Goal: Check status

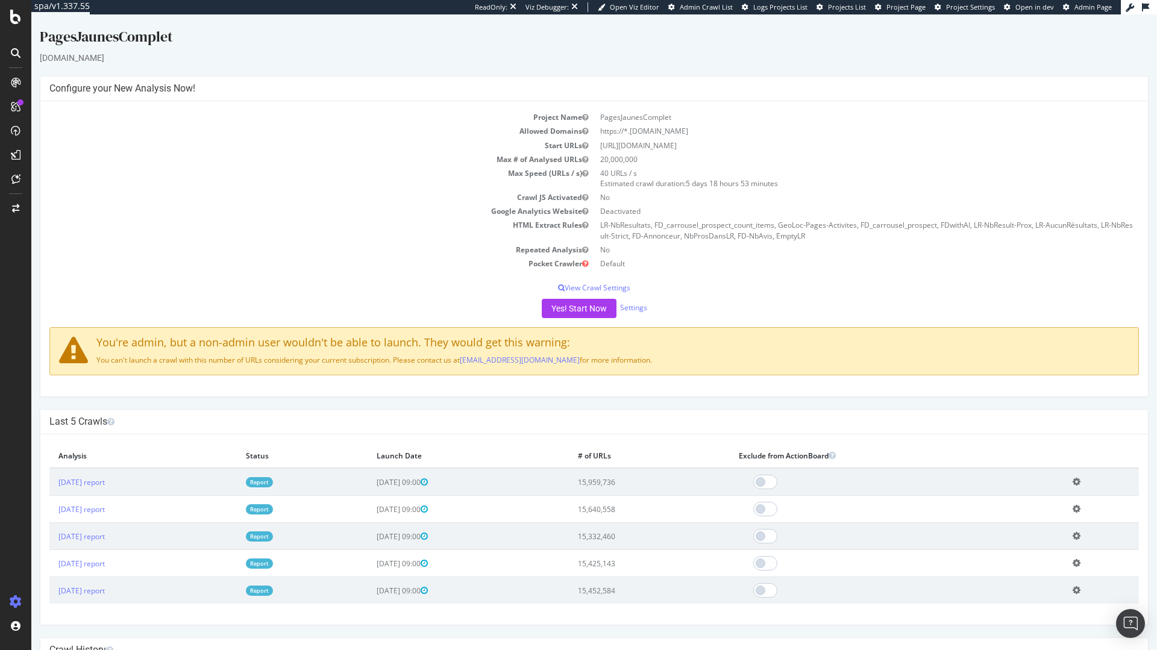
drag, startPoint x: 119, startPoint y: 355, endPoint x: 689, endPoint y: 366, distance: 570.6
click at [689, 366] on div "You're admin, but a non-admin user wouldn't be able to launch. They would get t…" at bounding box center [593, 351] width 1089 height 48
click at [692, 365] on div "You're admin, but a non-admin user wouldn't be able to launch. They would get t…" at bounding box center [593, 351] width 1089 height 48
drag, startPoint x: 692, startPoint y: 364, endPoint x: 430, endPoint y: 357, distance: 262.8
click at [430, 357] on p "You can't launch a crawl with this number of URLs considering your current subs…" at bounding box center [594, 360] width 1070 height 10
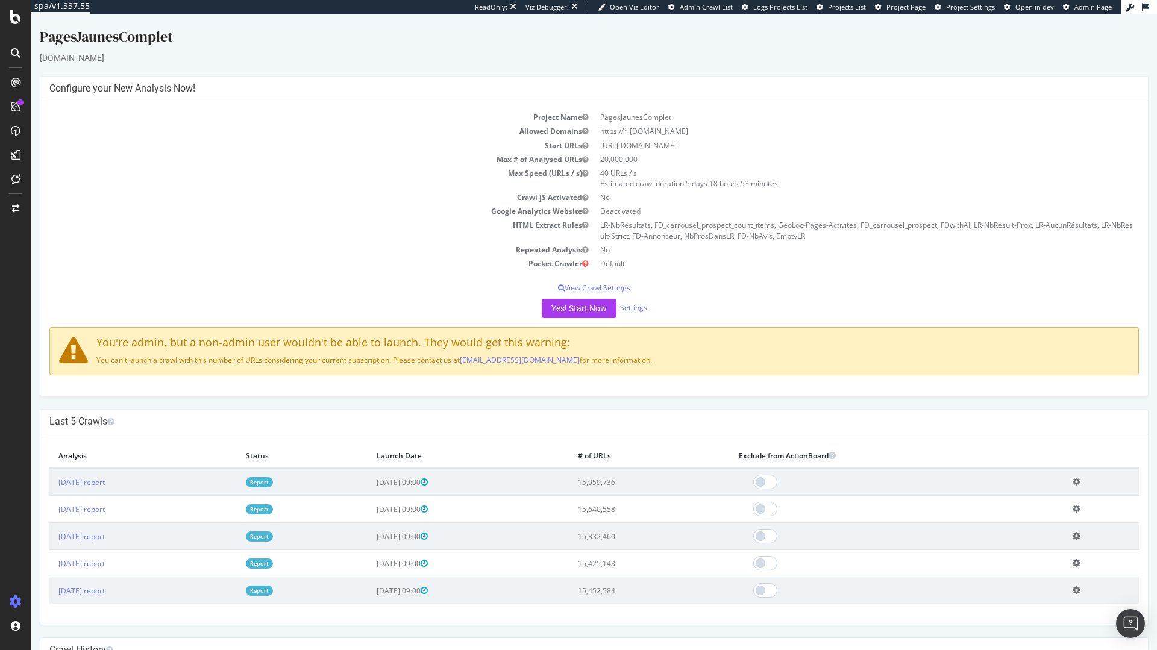
click at [677, 369] on div "You're admin, but a non-admin user wouldn't be able to launch. They would get t…" at bounding box center [593, 351] width 1089 height 48
